Goal: Check status: Check status

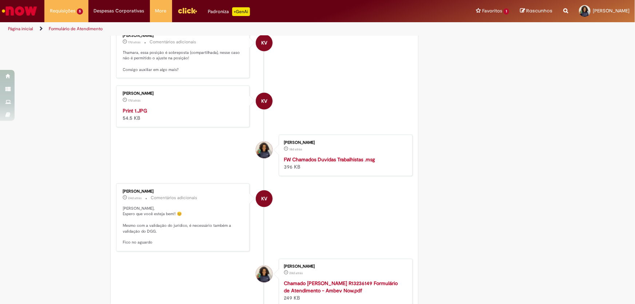
scroll to position [662, 0]
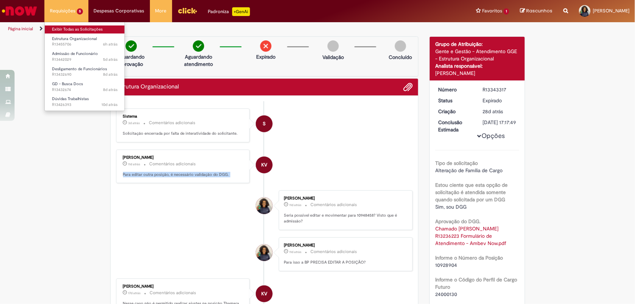
click at [77, 29] on link "Exibir Todas as Solicitações" at bounding box center [85, 29] width 80 height 8
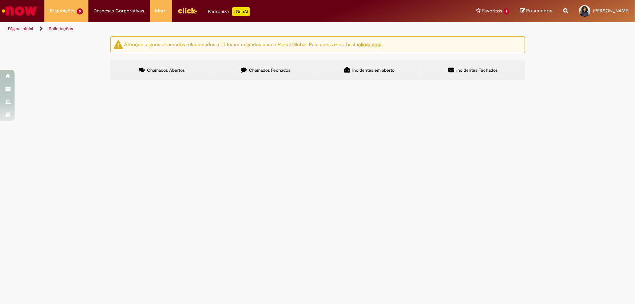
click at [298, 71] on label "Chamados Fechados" at bounding box center [266, 70] width 104 height 20
click at [0, 0] on span "Boa tarde, conforme validação do jurídico em anexo solicito alteração de job co…" at bounding box center [0, 0] width 0 height 0
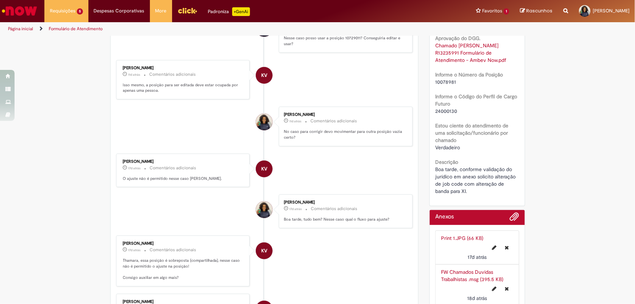
scroll to position [150, 0]
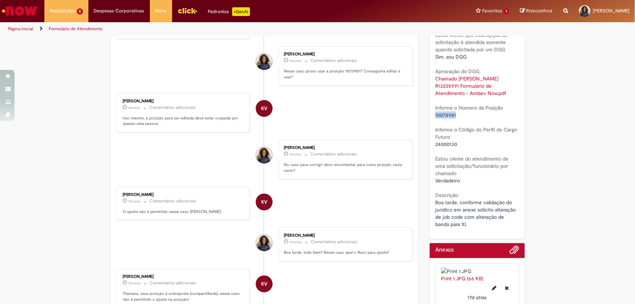
drag, startPoint x: 454, startPoint y: 121, endPoint x: 427, endPoint y: 121, distance: 27.7
click at [429, 121] on div "Detalhes do tíquete Grupo de Atribuição: Gente e Gestão - Atendimento GGE - Est…" at bounding box center [477, 62] width 96 height 353
copy span "10078981"
drag, startPoint x: 342, startPoint y: 70, endPoint x: 356, endPoint y: 70, distance: 14.2
click at [356, 70] on p "Nesse caso posso usar a posição 10729011? Conseguiria editar e usar?" at bounding box center [344, 73] width 121 height 11
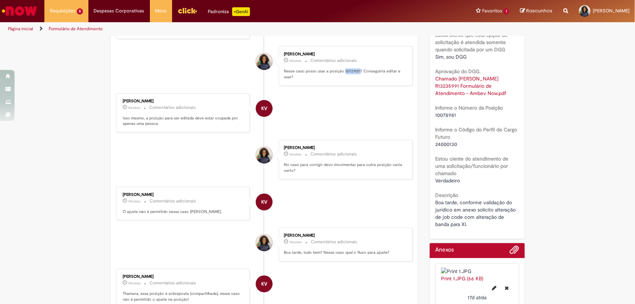
copy p "10729011"
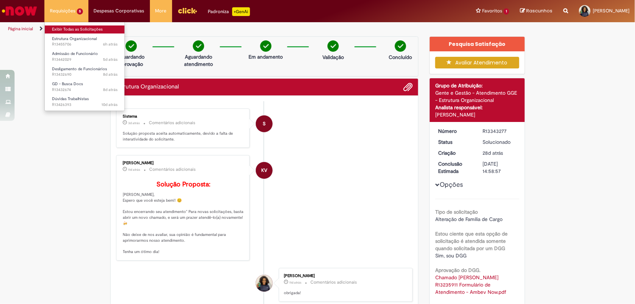
click at [77, 30] on link "Exibir Todas as Solicitações" at bounding box center [85, 29] width 80 height 8
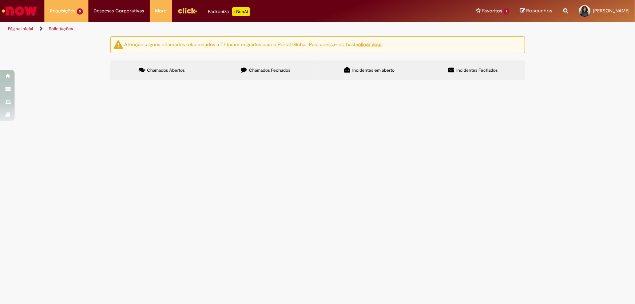
click at [278, 68] on span "Chamados Fechados" at bounding box center [269, 70] width 41 height 6
click at [0, 0] on span "Boa tarde, conforme validação do jurídico em anexo solicito alteração de job co…" at bounding box center [0, 0] width 0 height 0
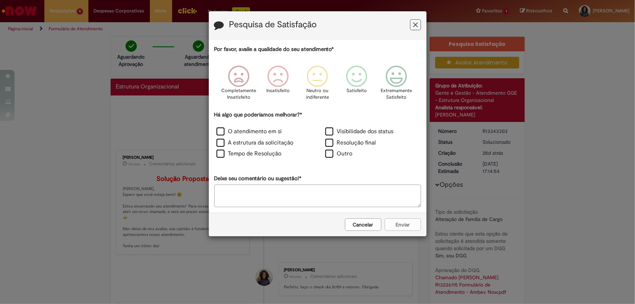
click at [419, 25] on button "Feedback" at bounding box center [415, 24] width 11 height 11
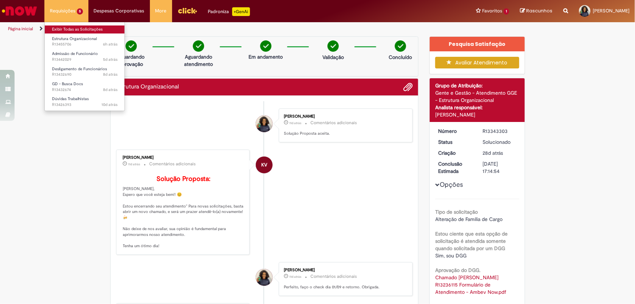
click at [76, 26] on link "Exibir Todas as Solicitações" at bounding box center [85, 29] width 80 height 8
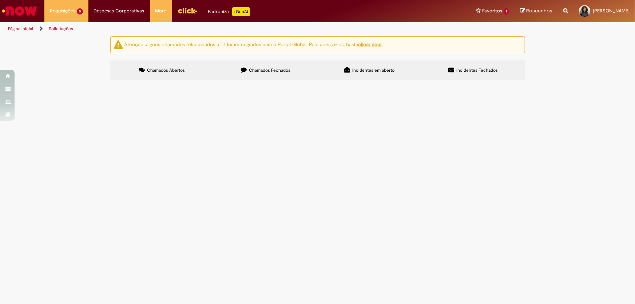
click at [258, 66] on label "Chamados Fechados" at bounding box center [266, 70] width 104 height 20
click at [0, 0] on span "Boa tarde, conforme validação do jurídico em anexo solicito alteração de job co…" at bounding box center [0, 0] width 0 height 0
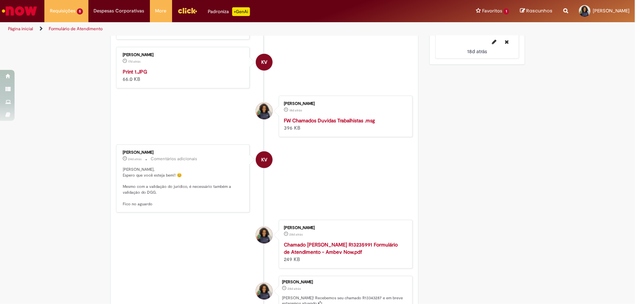
scroll to position [562, 0]
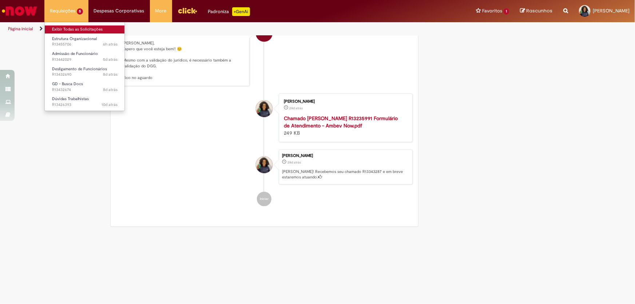
click at [73, 25] on link "Exibir Todas as Solicitações" at bounding box center [85, 29] width 80 height 8
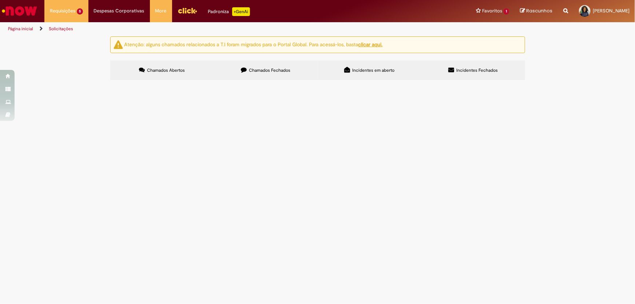
click at [262, 73] on label "Chamados Fechados" at bounding box center [266, 70] width 104 height 20
click at [0, 0] on span "Boa tarde, conforme validação do jurídico em anexo solicito alteração de job co…" at bounding box center [0, 0] width 0 height 0
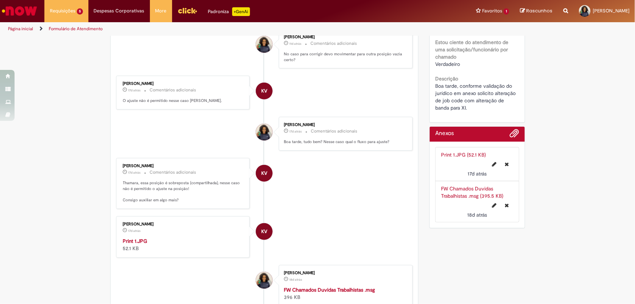
scroll to position [167, 0]
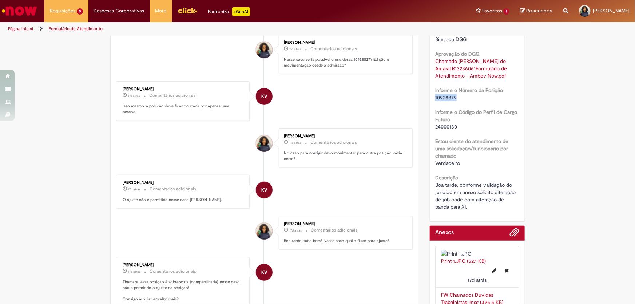
drag, startPoint x: 456, startPoint y: 104, endPoint x: 433, endPoint y: 102, distance: 22.7
click at [435, 101] on div "10928879" at bounding box center [477, 97] width 84 height 7
copy span "10928879"
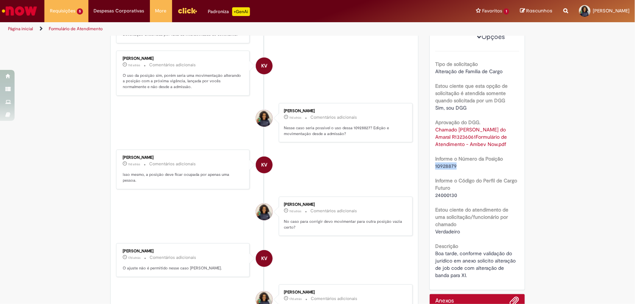
scroll to position [231, 0]
